Goal: Transaction & Acquisition: Subscribe to service/newsletter

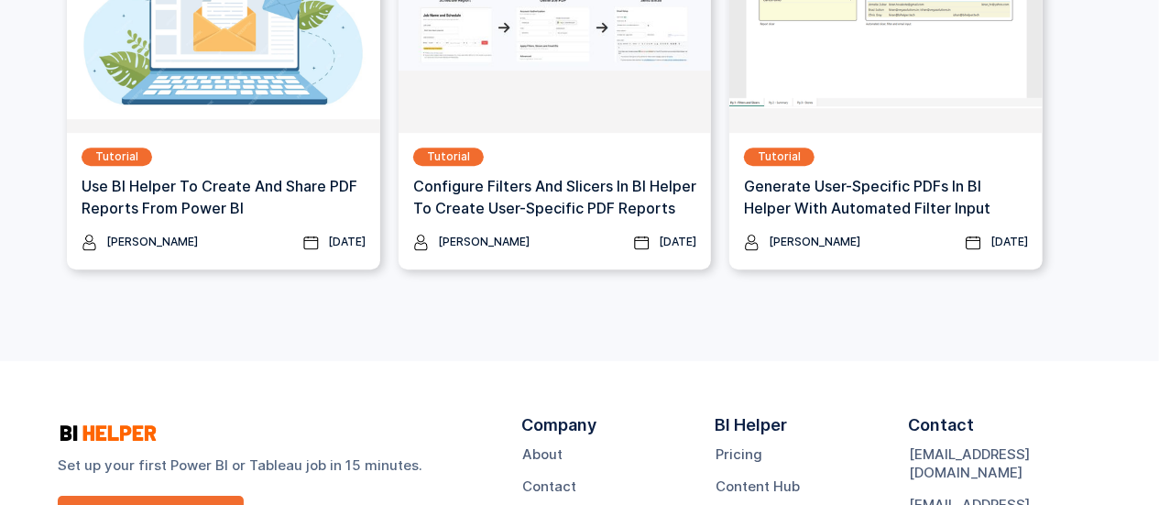
scroll to position [2447, 0]
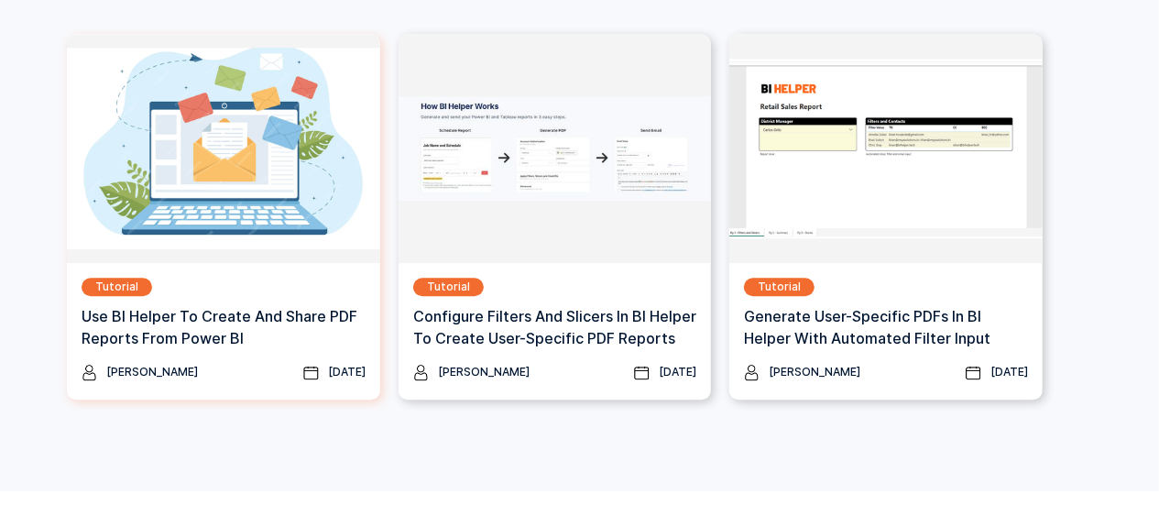
click at [210, 322] on h3 "Use BI Helper To Create And Share PDF Reports From Power BI" at bounding box center [224, 327] width 284 height 44
click at [117, 285] on div "Tutorial" at bounding box center [116, 287] width 43 height 18
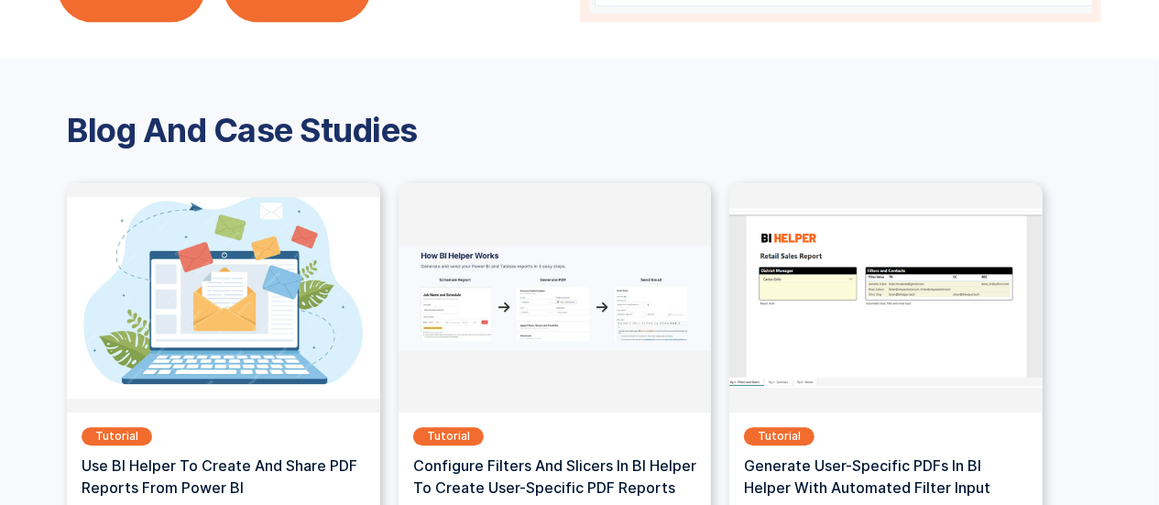
scroll to position [2722, 0]
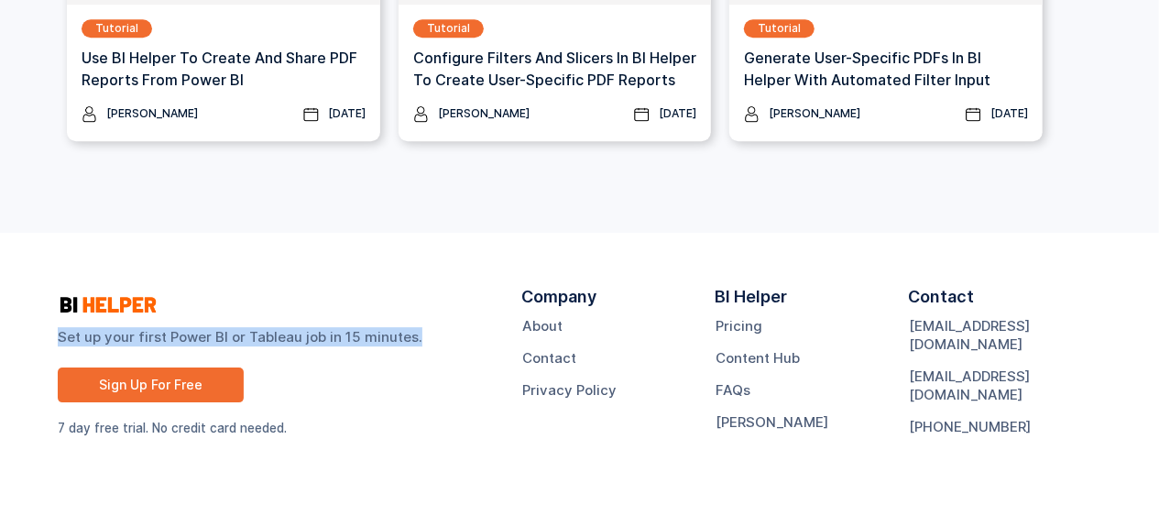
drag, startPoint x: 71, startPoint y: 338, endPoint x: 422, endPoint y: 360, distance: 350.8
click at [422, 360] on div "Set up your first Power BI or Tableau job in 15 minutes. Sign Up For Free 7 day…" at bounding box center [290, 369] width 464 height 162
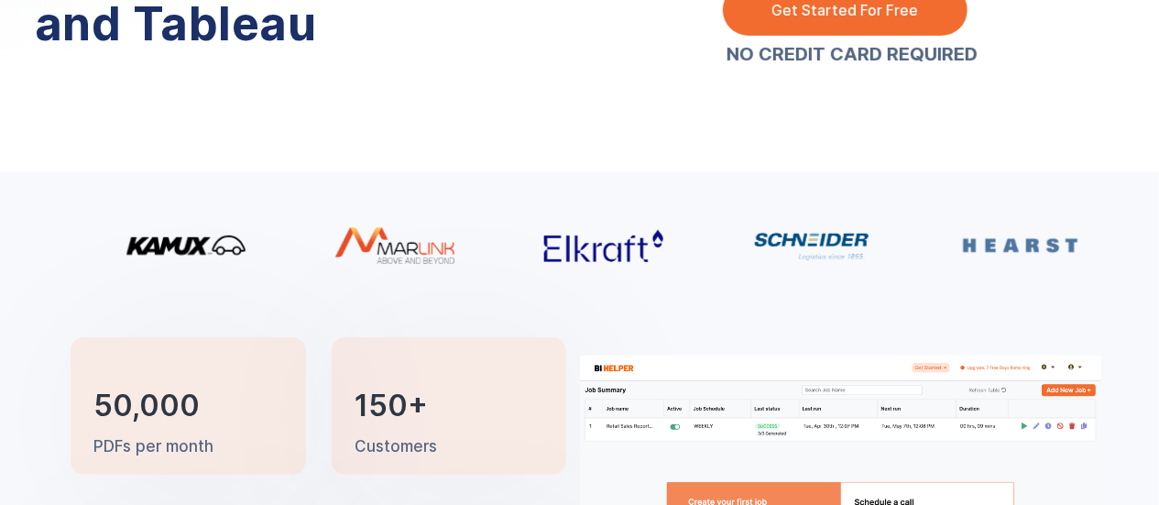
scroll to position [0, 0]
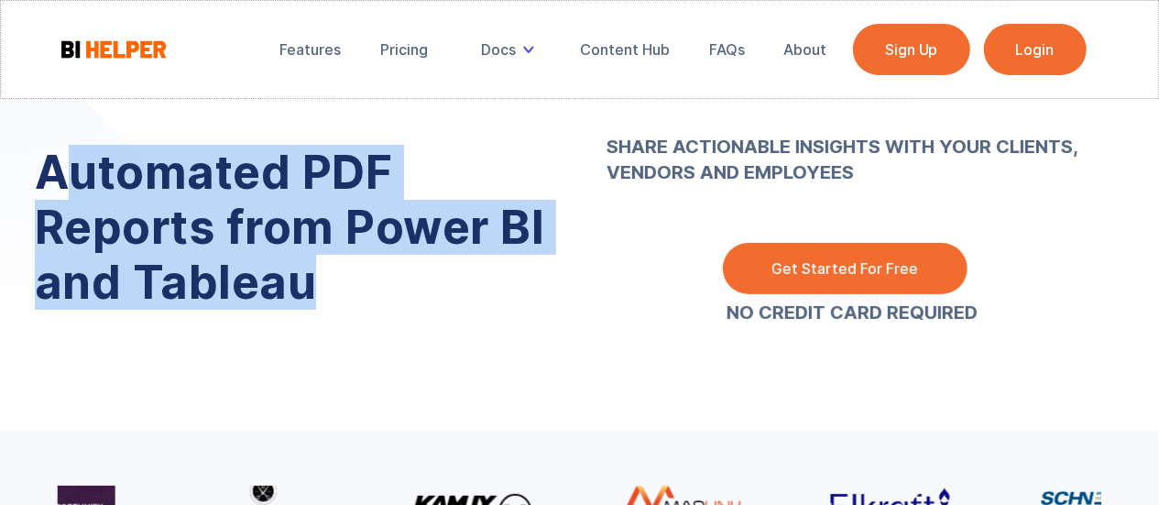
drag, startPoint x: 66, startPoint y: 182, endPoint x: 446, endPoint y: 289, distance: 394.9
click at [446, 289] on h1 "Automated PDF Reports from Power BI and Tableau" at bounding box center [305, 227] width 541 height 165
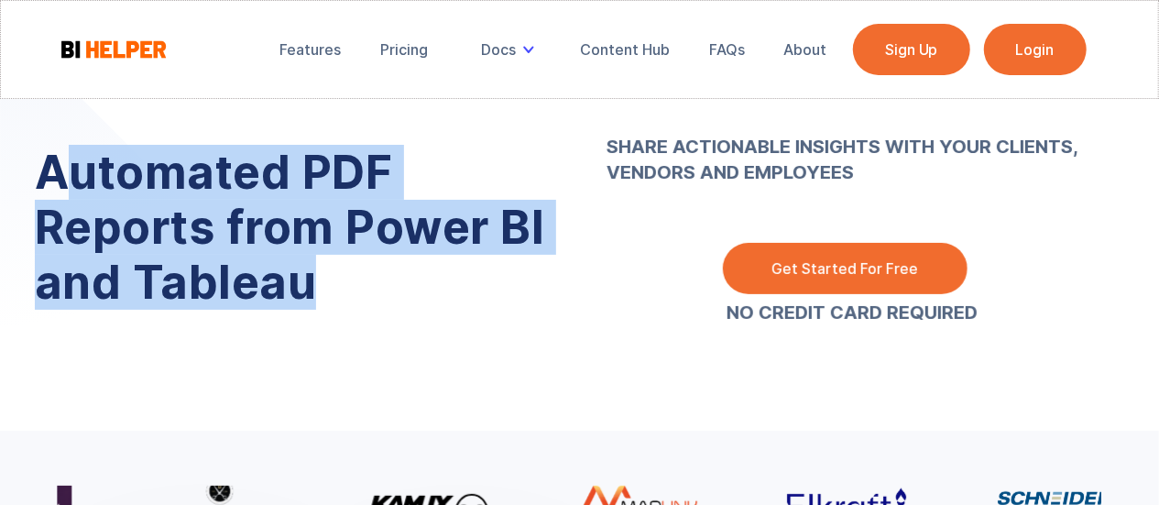
click at [284, 257] on h1 "Automated PDF Reports from Power BI and Tableau" at bounding box center [305, 227] width 541 height 165
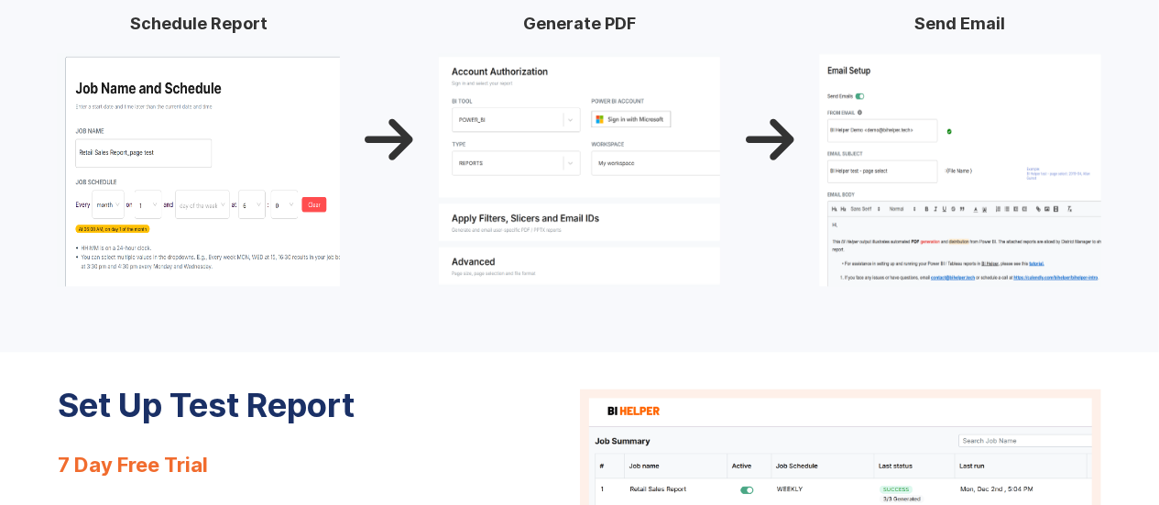
scroll to position [1833, 0]
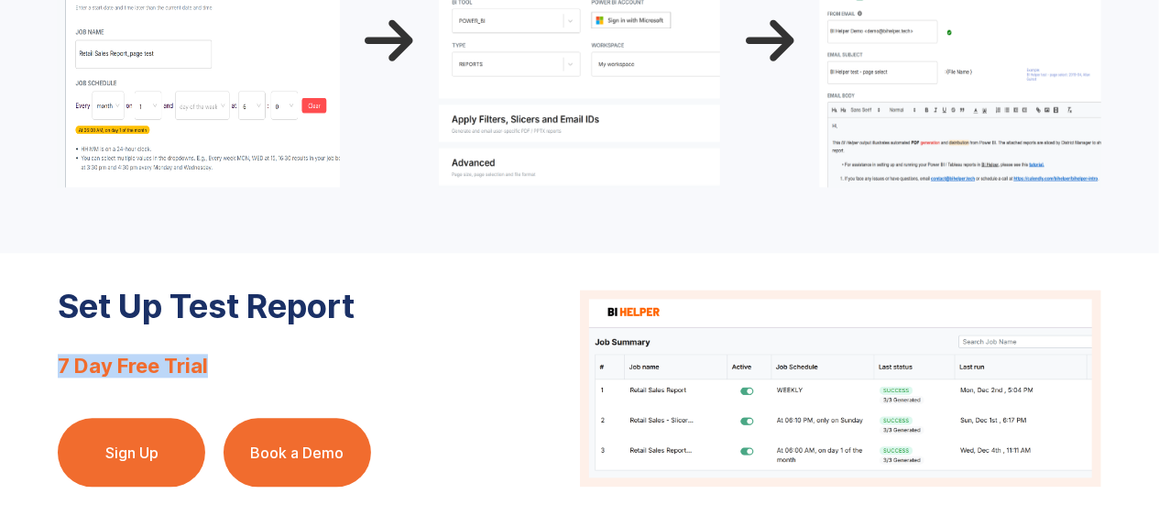
drag, startPoint x: 60, startPoint y: 365, endPoint x: 234, endPoint y: 367, distance: 174.1
click at [234, 367] on div "7 Day Free Trial" at bounding box center [318, 386] width 521 height 61
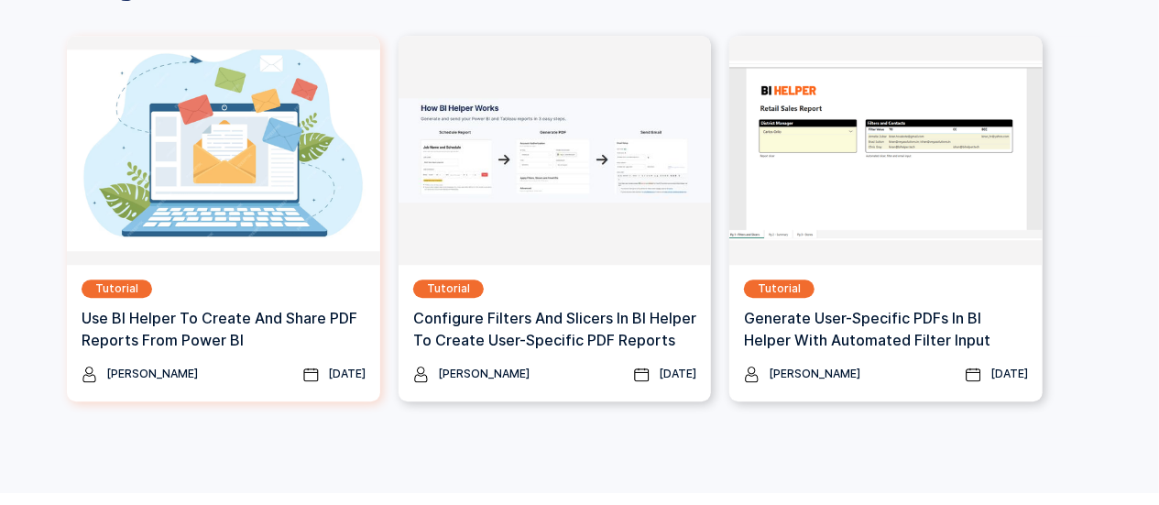
scroll to position [2474, 0]
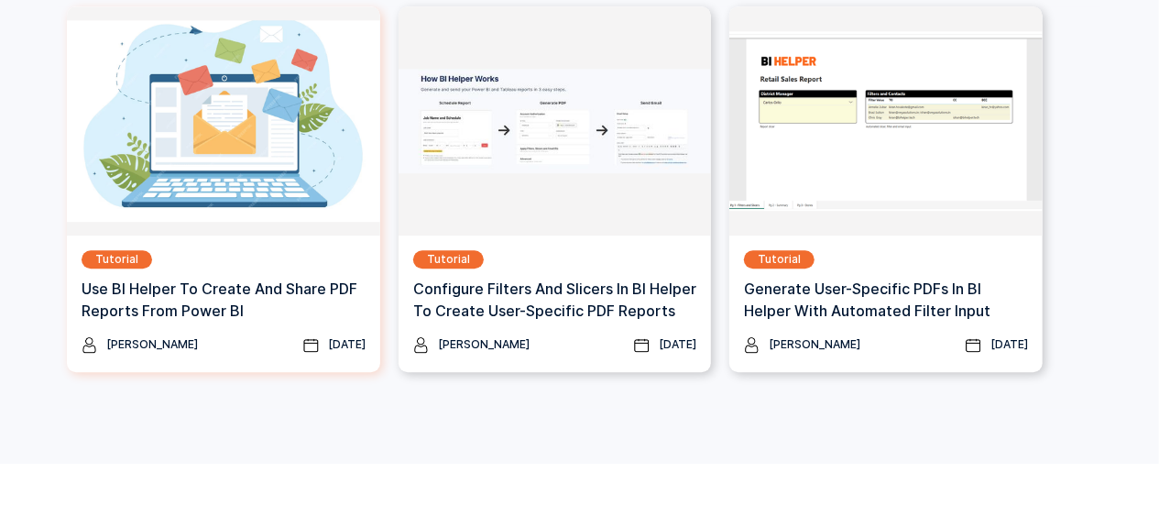
click at [206, 307] on h3 "Use BI Helper To Create And Share PDF Reports From Power BI" at bounding box center [224, 300] width 284 height 44
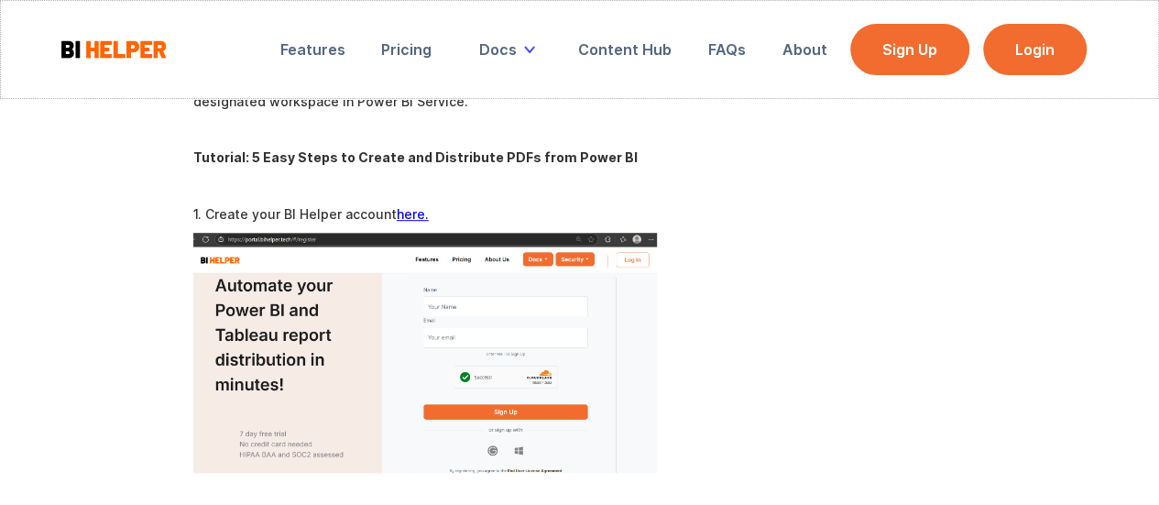
scroll to position [458, 0]
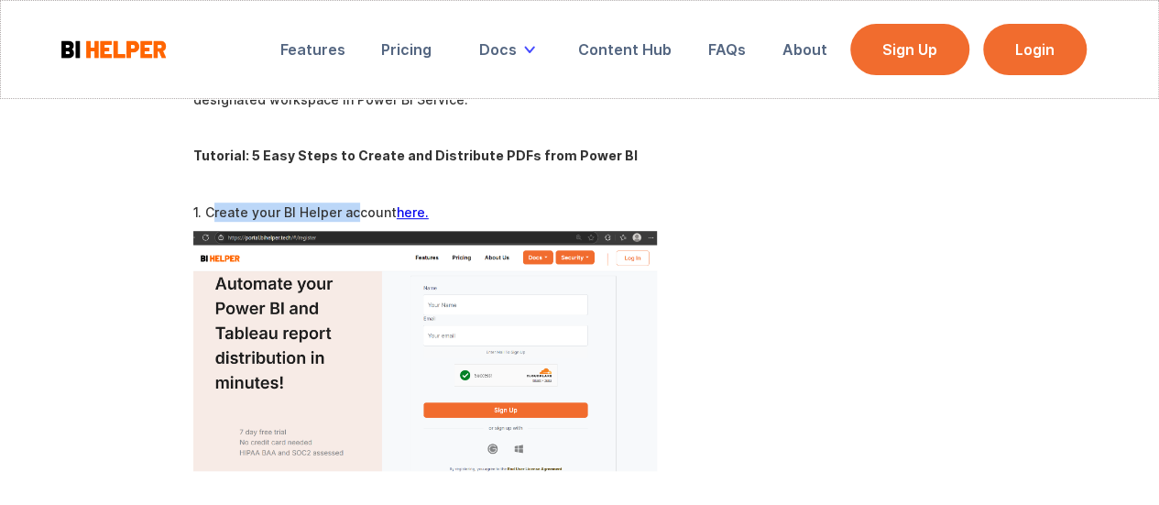
drag, startPoint x: 207, startPoint y: 211, endPoint x: 348, endPoint y: 214, distance: 141.2
click at [348, 214] on p "1. Create your BI Helper account here." at bounding box center [579, 212] width 773 height 19
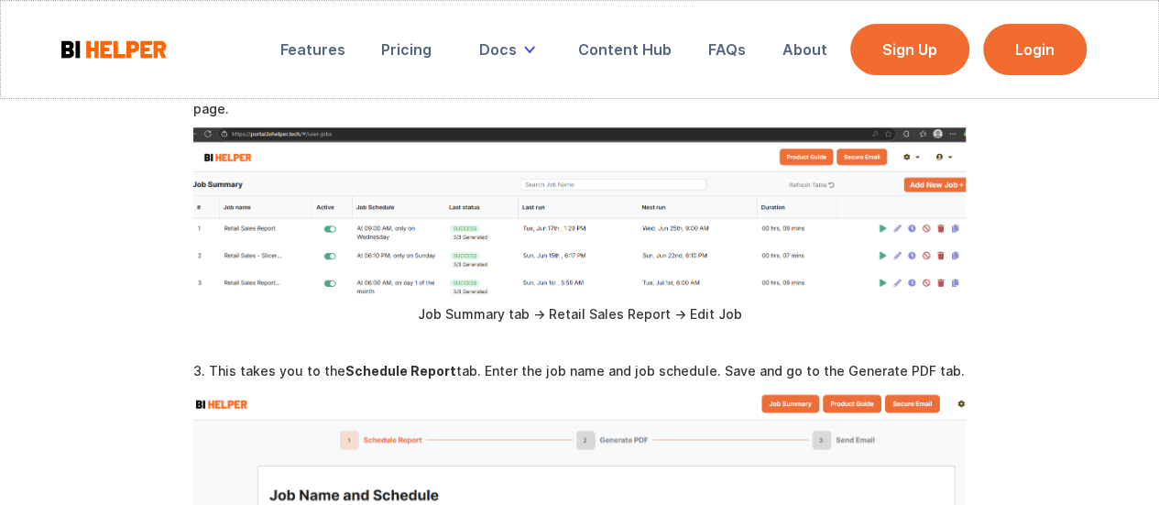
scroll to position [733, 0]
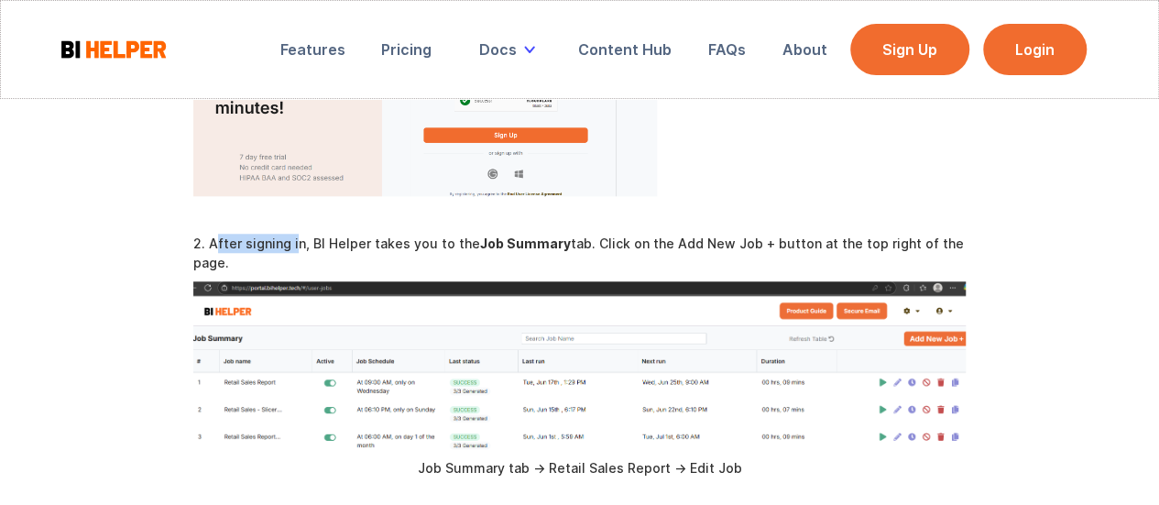
drag, startPoint x: 220, startPoint y: 241, endPoint x: 293, endPoint y: 241, distance: 73.3
click at [293, 241] on p "2. After signing in, BI Helper takes you to the Job Summary tab. Click on the A…" at bounding box center [579, 253] width 773 height 38
drag, startPoint x: 350, startPoint y: 241, endPoint x: 473, endPoint y: 241, distance: 122.8
click at [473, 241] on p "2. After signing in, BI Helper takes you to the Job Summary tab. Click on the A…" at bounding box center [579, 253] width 773 height 38
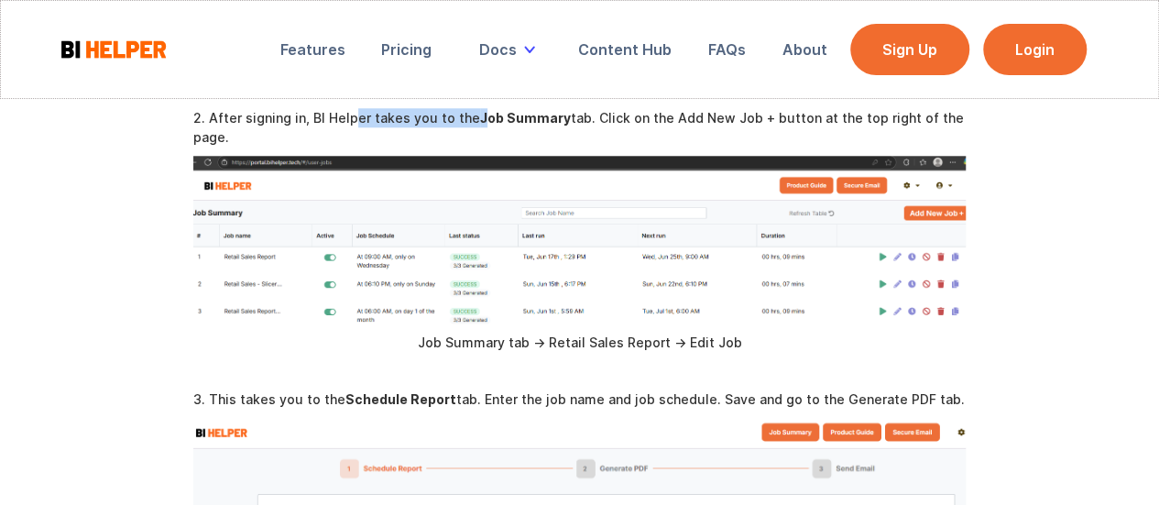
scroll to position [916, 0]
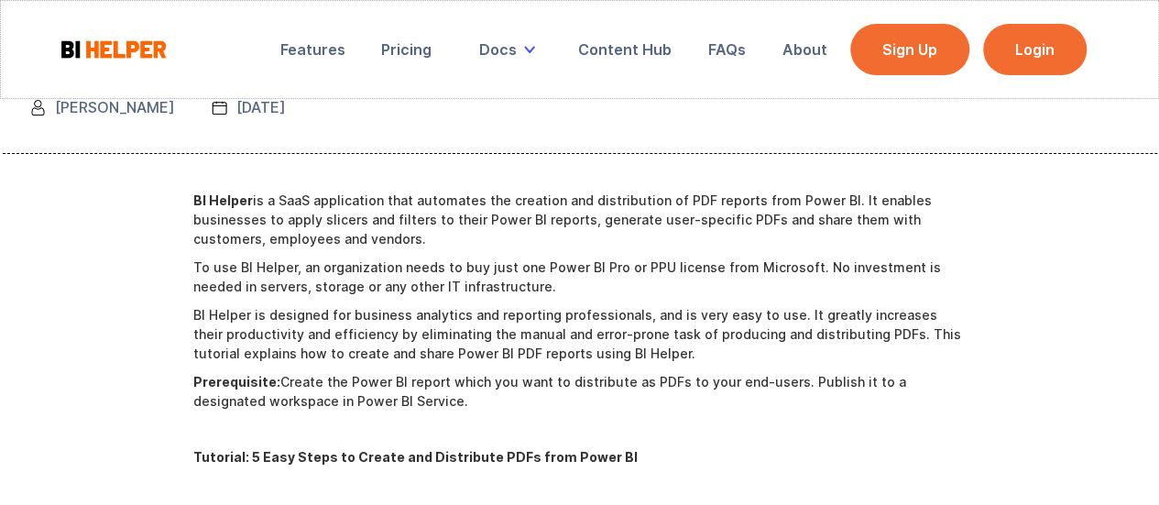
scroll to position [92, 0]
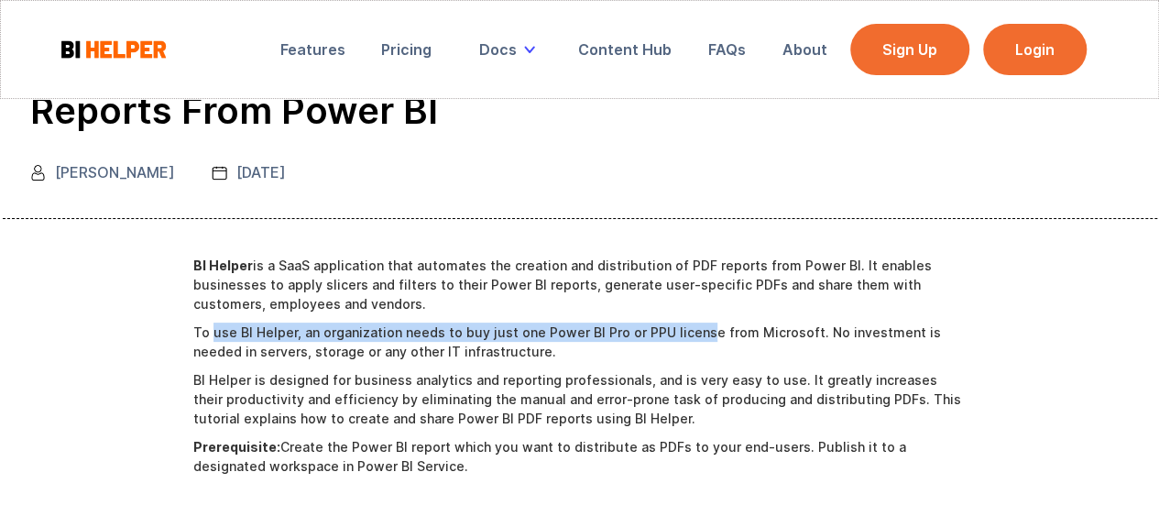
drag, startPoint x: 225, startPoint y: 332, endPoint x: 721, endPoint y: 333, distance: 495.8
click at [698, 338] on p "To use BI Helper, an organization needs to buy just one Power BI Pro or PPU lic…" at bounding box center [579, 342] width 773 height 38
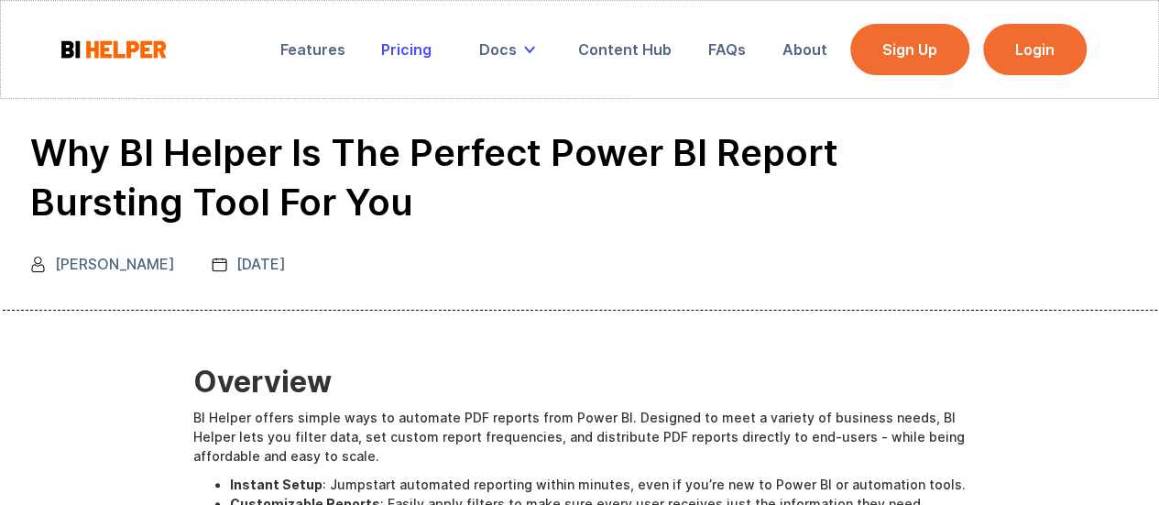
click at [420, 49] on div "Pricing" at bounding box center [406, 49] width 50 height 18
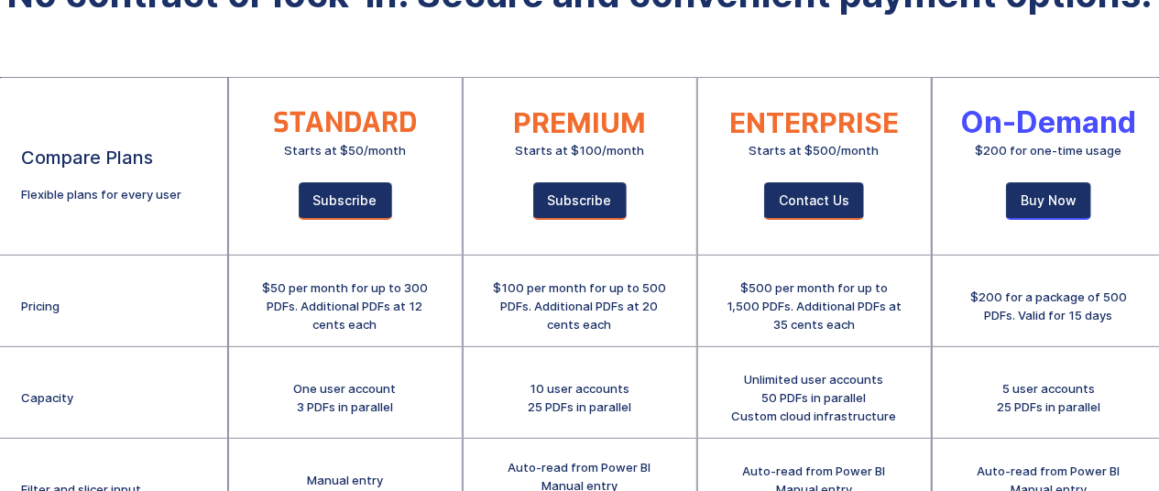
scroll to position [183, 0]
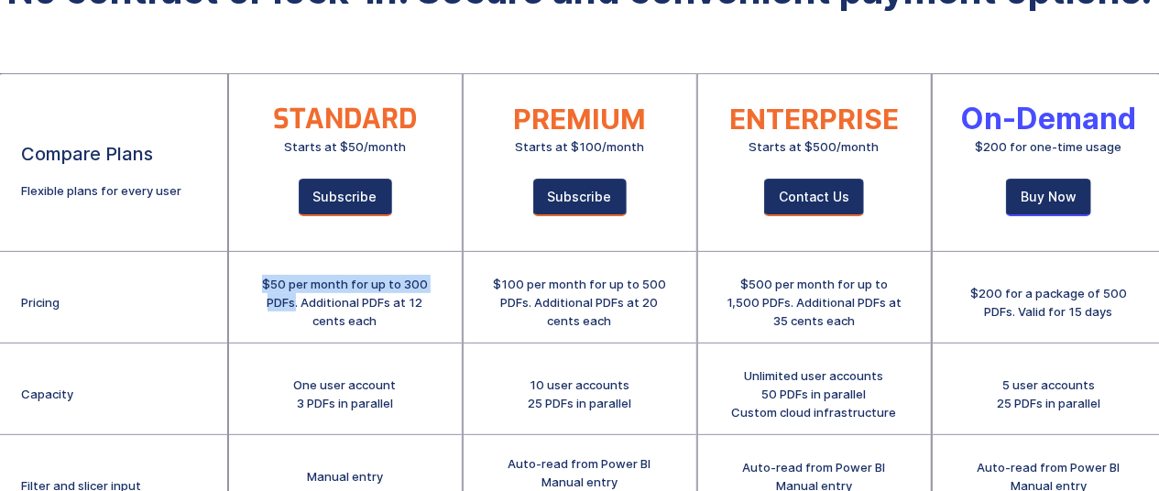
drag, startPoint x: 275, startPoint y: 285, endPoint x: 295, endPoint y: 299, distance: 24.4
click at [295, 299] on div "$50 per month for up to 300 PDFs. Additional PDFs at 12 cents each" at bounding box center [346, 302] width 178 height 55
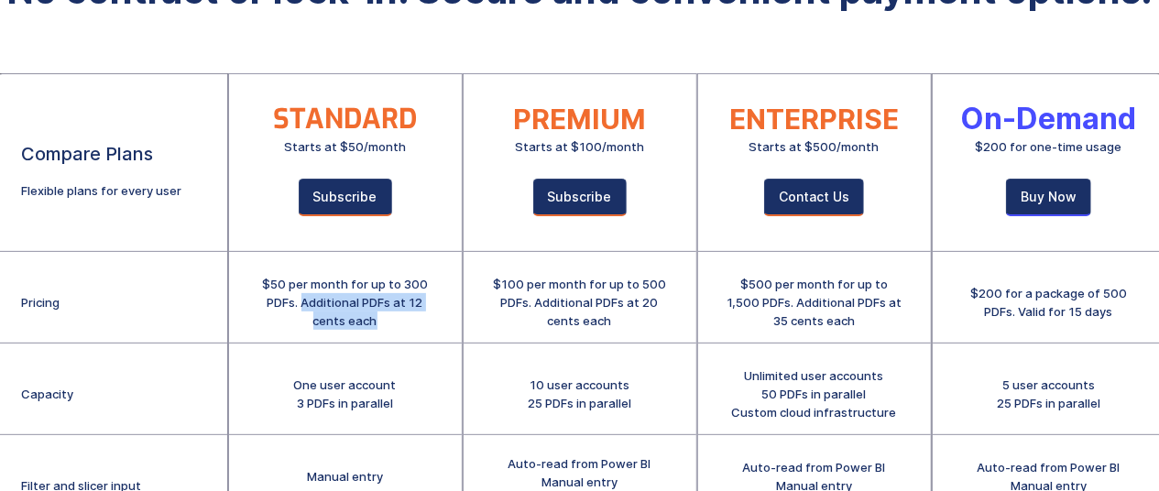
drag, startPoint x: 306, startPoint y: 301, endPoint x: 381, endPoint y: 319, distance: 77.4
click at [381, 319] on div "$50 per month for up to 300 PDFs. Additional PDFs at 12 cents each" at bounding box center [346, 302] width 178 height 55
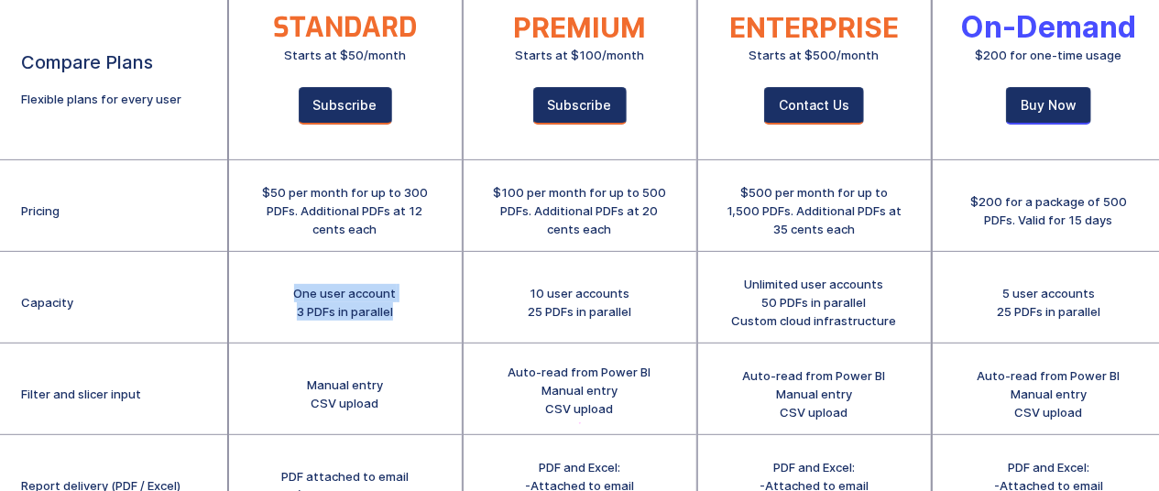
drag, startPoint x: 295, startPoint y: 291, endPoint x: 405, endPoint y: 314, distance: 112.3
click at [405, 314] on div "One user account 3 PDFs in parallel" at bounding box center [345, 298] width 233 height 92
click at [321, 312] on div "One user account 3 PDFs in parallel" at bounding box center [345, 302] width 103 height 37
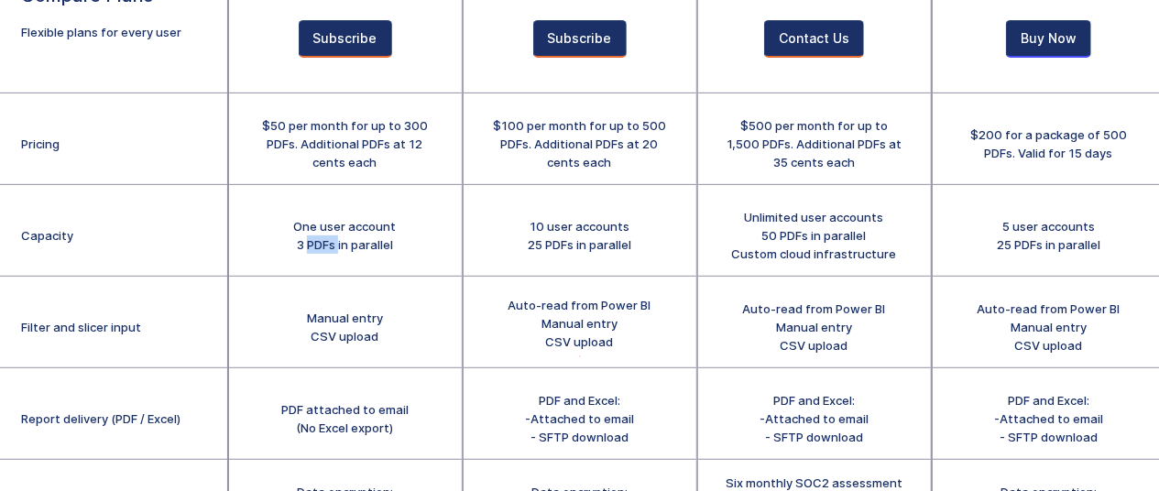
scroll to position [367, 0]
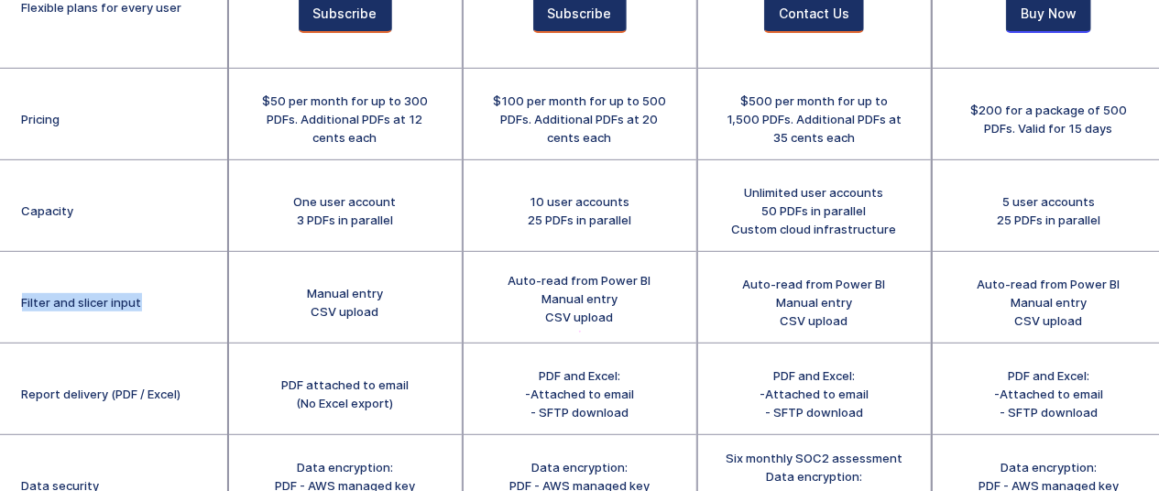
drag, startPoint x: 22, startPoint y: 299, endPoint x: 181, endPoint y: 313, distance: 160.1
click at [157, 315] on div "Filter and slicer input" at bounding box center [111, 298] width 233 height 92
click at [303, 295] on div "Manual entry CSV upload" at bounding box center [345, 298] width 233 height 92
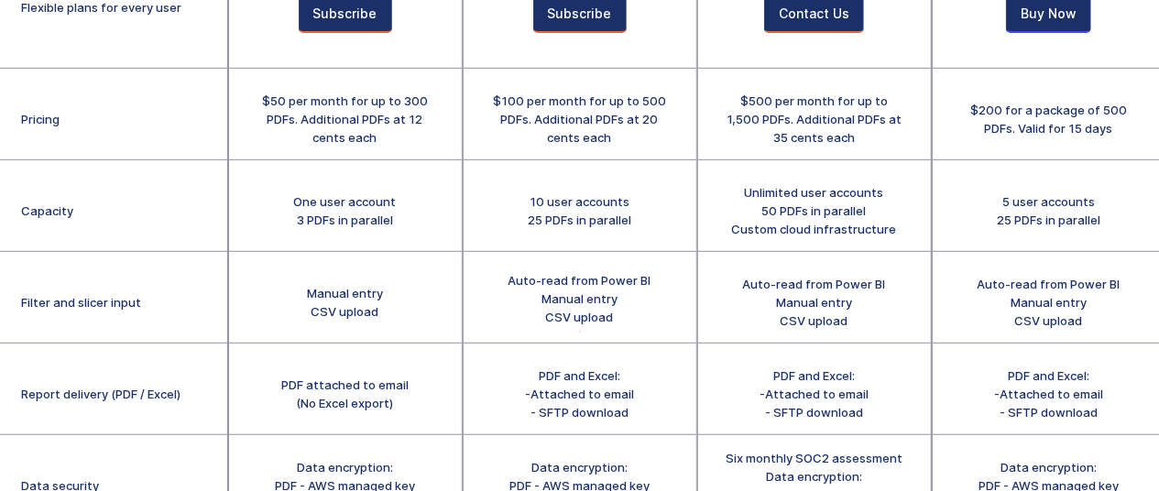
click at [548, 296] on div "Auto-read from Power BI Manual entry CSV upload" at bounding box center [580, 298] width 143 height 55
drag, startPoint x: 510, startPoint y: 276, endPoint x: 673, endPoint y: 277, distance: 162.2
click at [673, 277] on div "Auto-read from Power BI Manual entry CSV upload" at bounding box center [580, 298] width 233 height 92
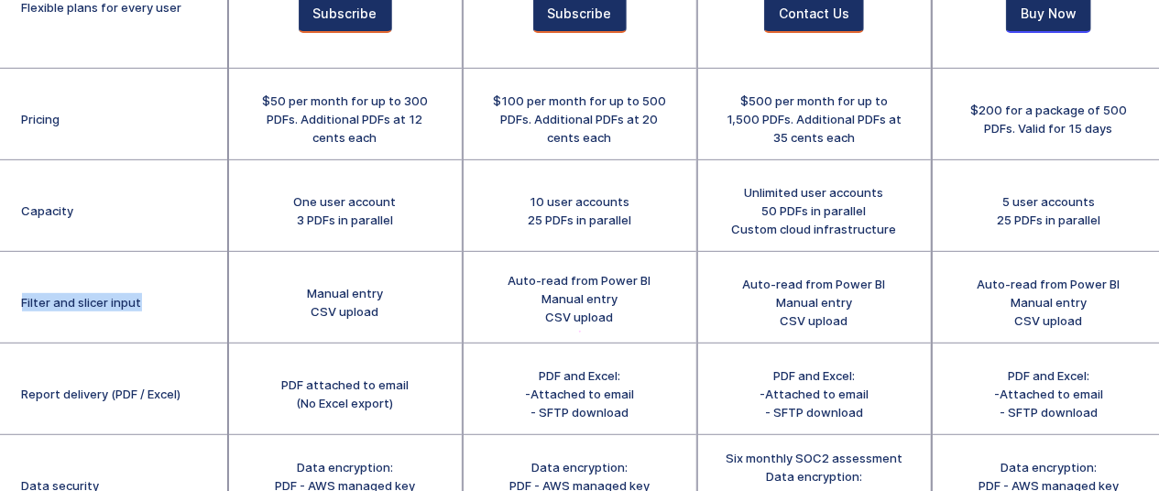
drag, startPoint x: 22, startPoint y: 303, endPoint x: 153, endPoint y: 303, distance: 131.1
click at [153, 303] on div "Filter and slicer input" at bounding box center [111, 298] width 233 height 92
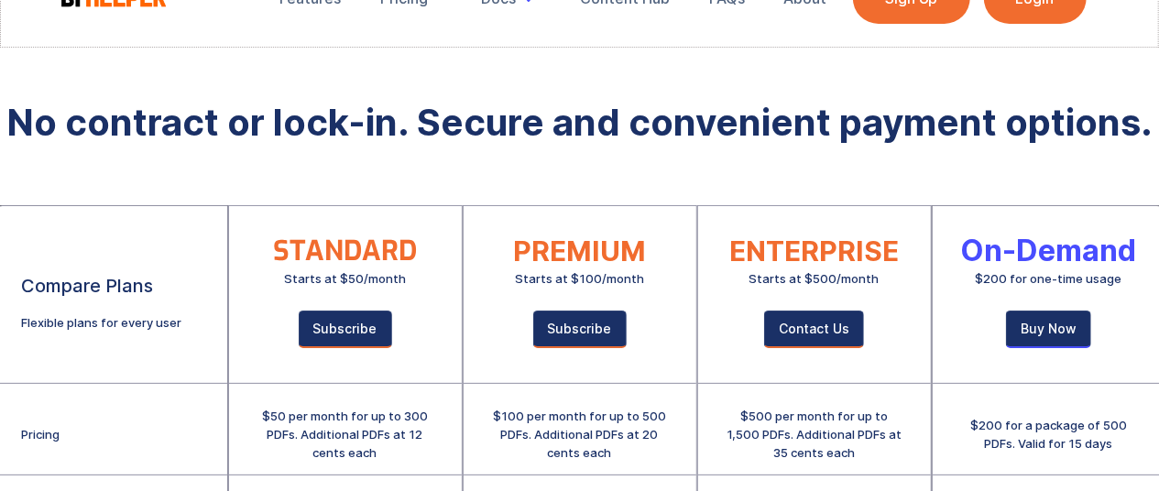
scroll to position [92, 0]
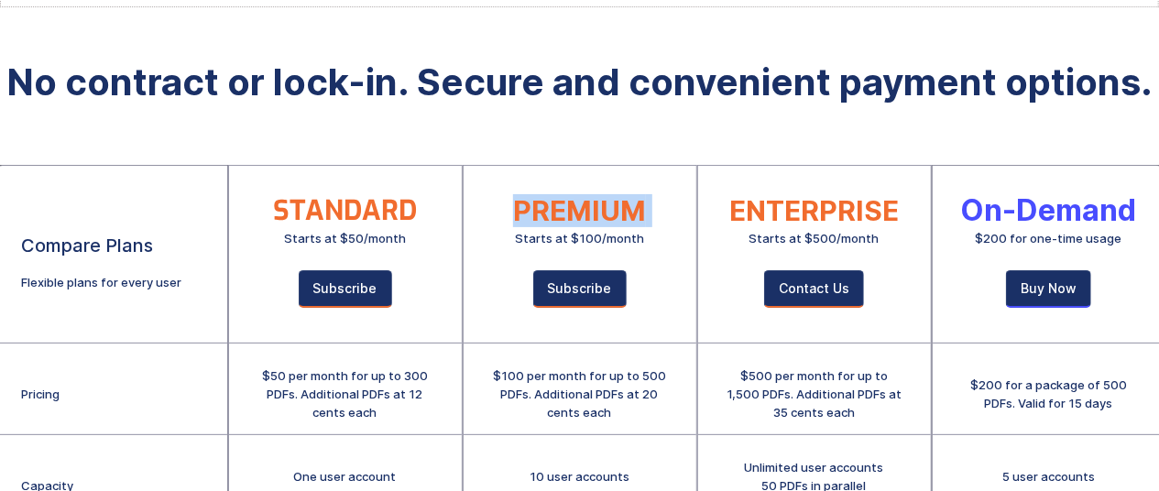
drag, startPoint x: 555, startPoint y: 237, endPoint x: 646, endPoint y: 234, distance: 90.8
click at [646, 234] on div "PREMIUM Starts at $100/month Subscribe" at bounding box center [580, 255] width 233 height 178
click at [653, 241] on div at bounding box center [580, 299] width 233 height 266
click at [653, 236] on div at bounding box center [580, 299] width 233 height 266
drag, startPoint x: 642, startPoint y: 237, endPoint x: 544, endPoint y: 238, distance: 97.1
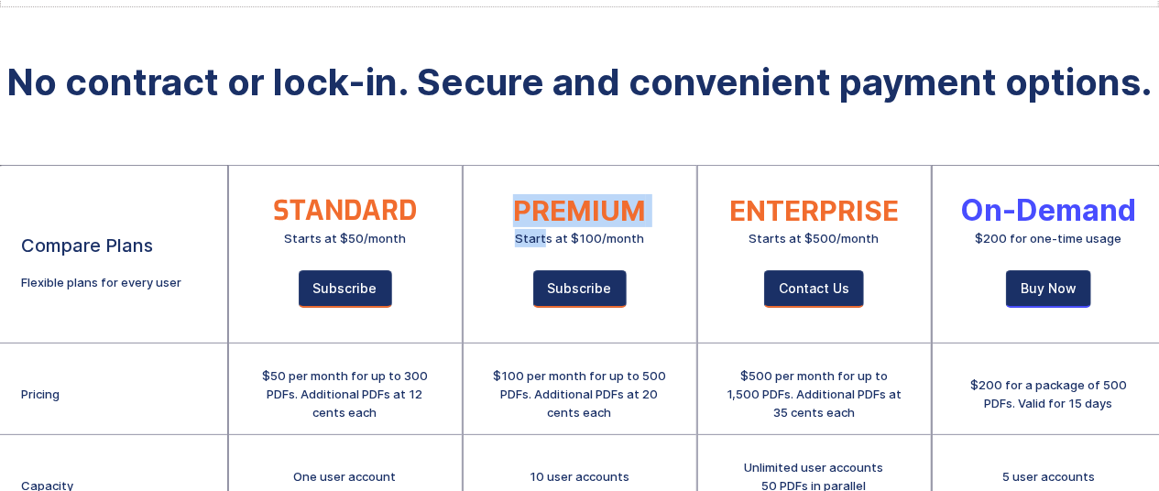
click at [545, 238] on div "PREMIUM Starts at $100/month Subscribe" at bounding box center [580, 255] width 233 height 178
click at [542, 239] on div "Starts at $100/month" at bounding box center [579, 238] width 129 height 18
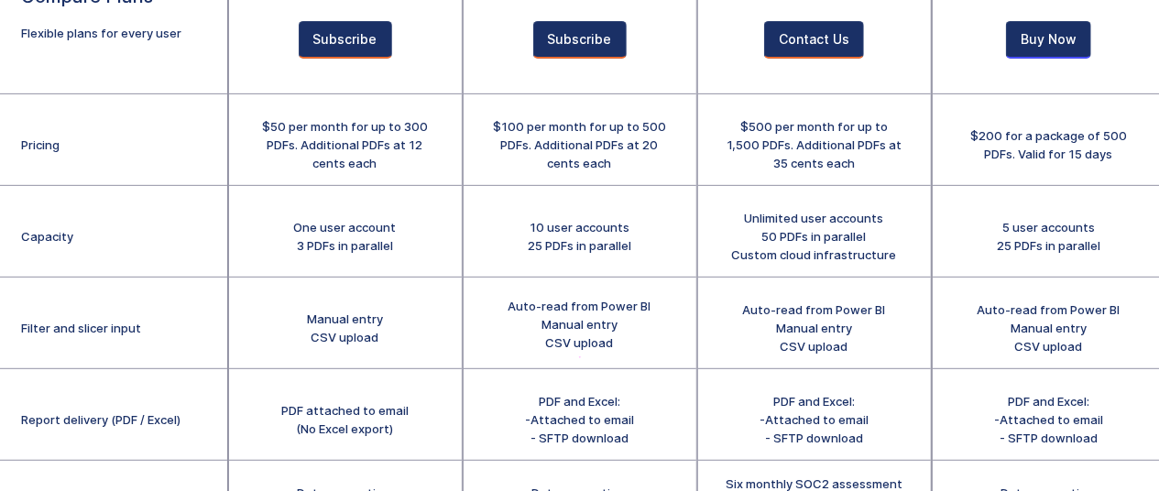
scroll to position [367, 0]
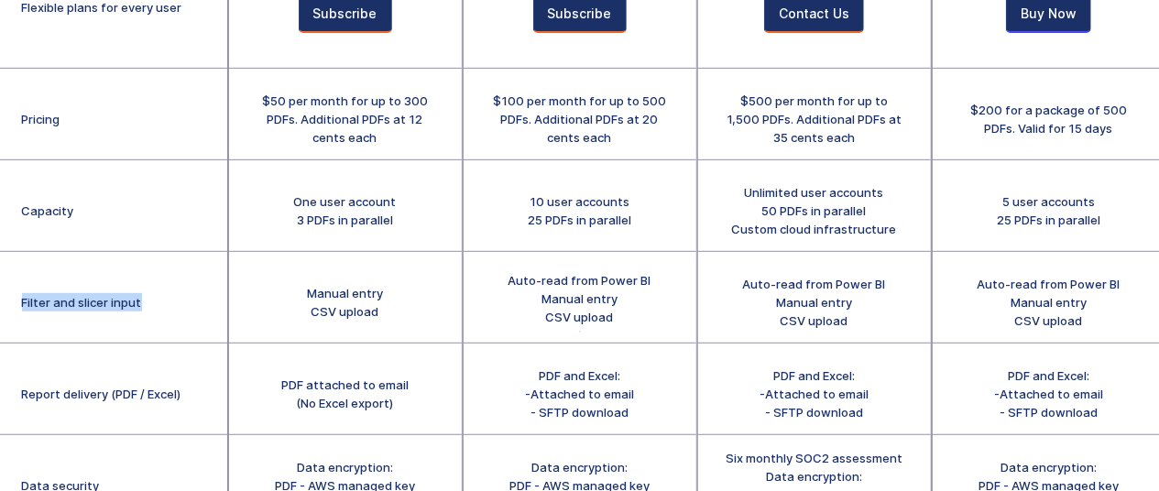
drag, startPoint x: 24, startPoint y: 303, endPoint x: 159, endPoint y: 288, distance: 135.6
click at [159, 288] on div "Filter and slicer input" at bounding box center [111, 298] width 233 height 92
drag, startPoint x: 315, startPoint y: 295, endPoint x: 349, endPoint y: 320, distance: 42.0
click at [405, 319] on div "Manual entry CSV upload" at bounding box center [345, 298] width 233 height 92
click at [346, 319] on div "Manual entry CSV upload" at bounding box center [345, 302] width 76 height 37
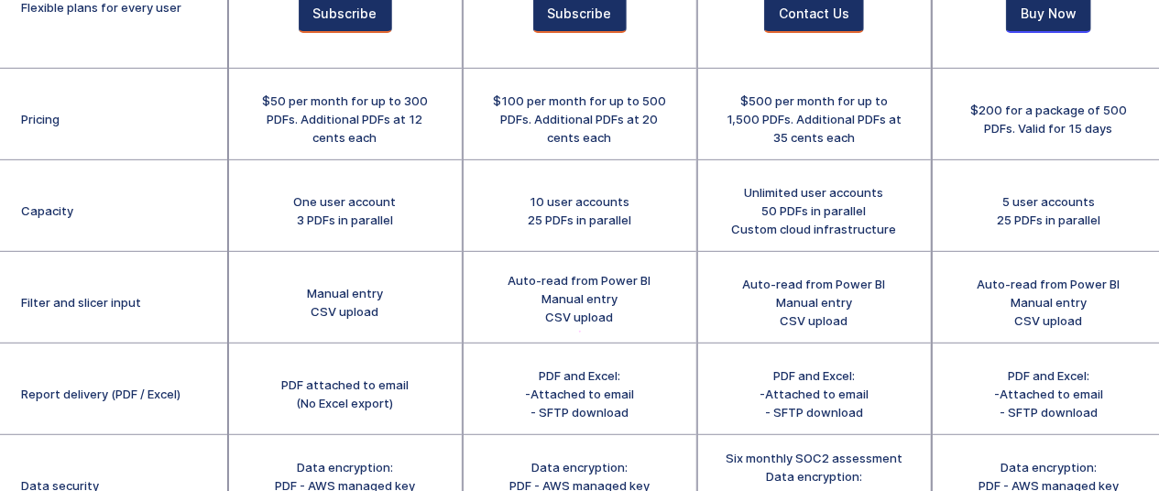
click at [357, 303] on div "Manual entry CSV upload" at bounding box center [345, 302] width 76 height 37
click at [326, 291] on div "Manual entry CSV upload" at bounding box center [345, 302] width 76 height 37
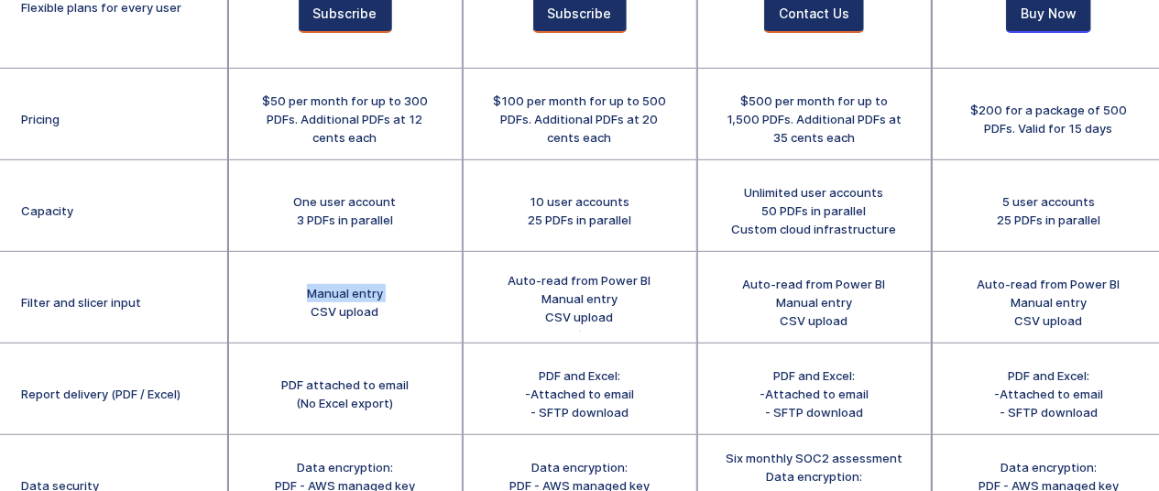
click at [326, 291] on div "Manual entry CSV upload" at bounding box center [345, 302] width 76 height 37
click at [323, 307] on div "Manual entry CSV upload" at bounding box center [345, 302] width 76 height 37
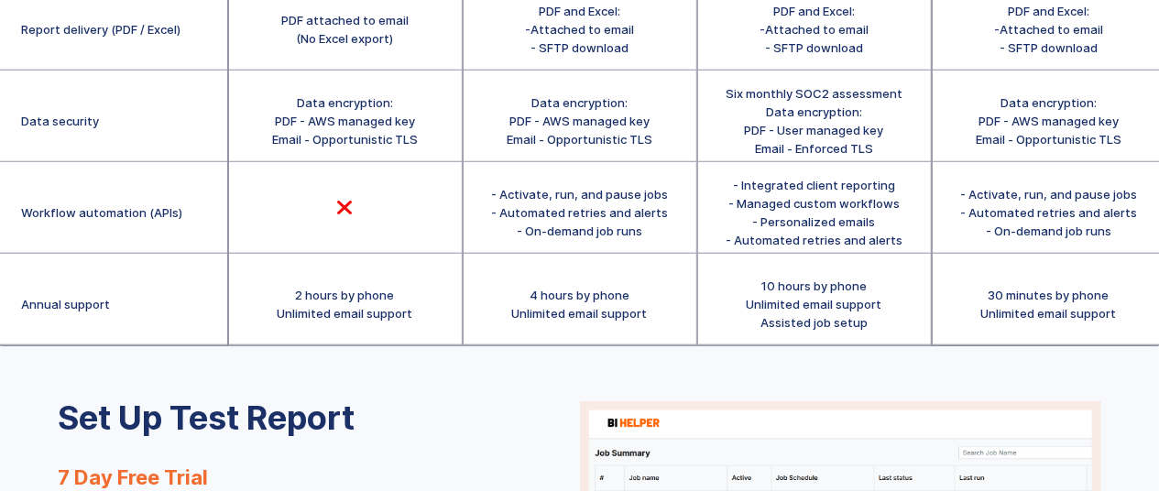
scroll to position [733, 0]
